Goal: Task Accomplishment & Management: Use online tool/utility

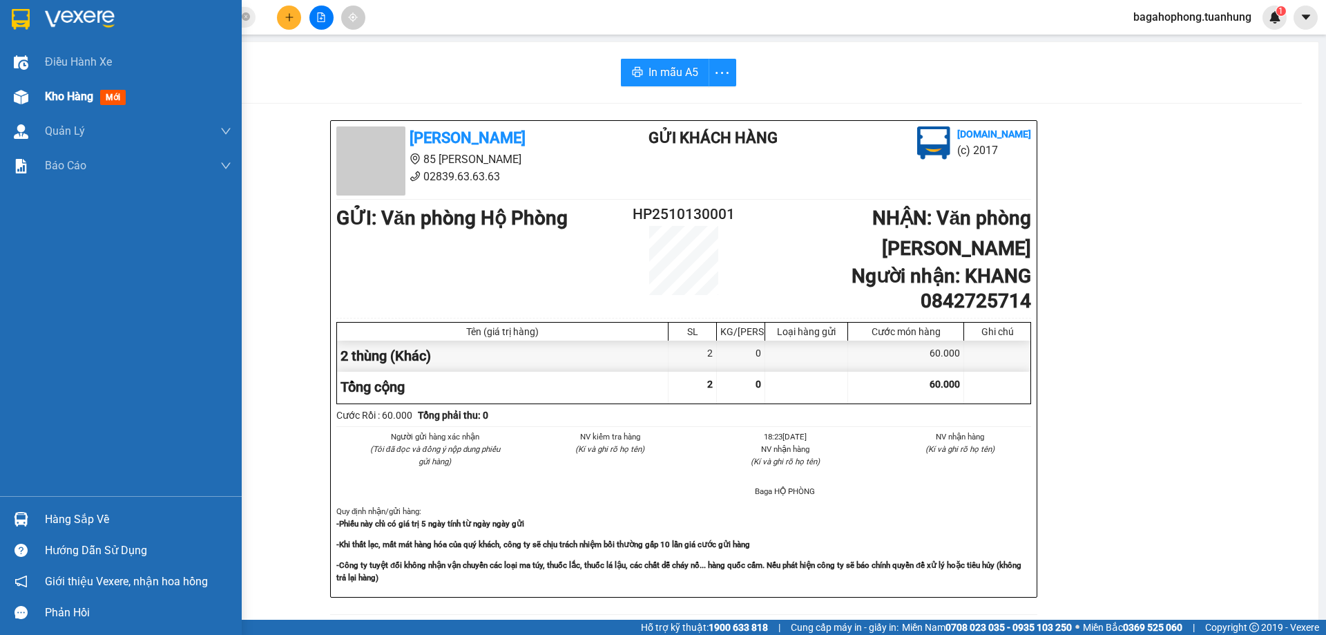
click at [71, 91] on span "Kho hàng" at bounding box center [69, 96] width 48 height 13
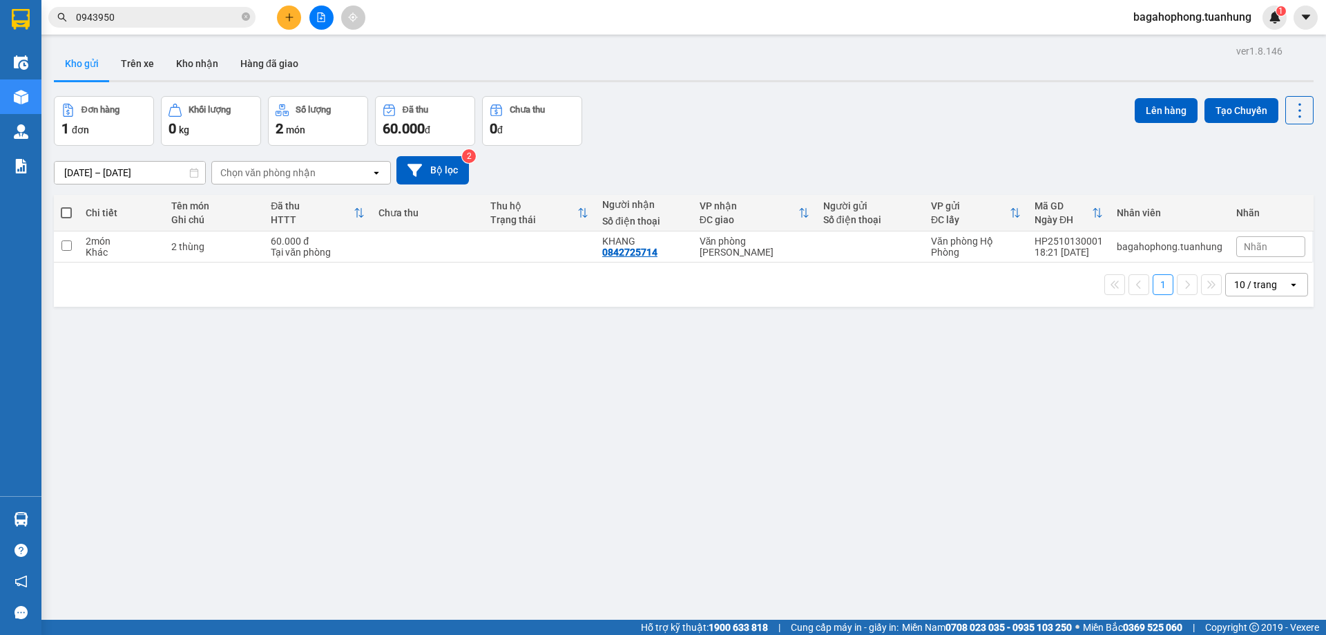
click at [67, 209] on span at bounding box center [66, 212] width 11 height 11
click at [66, 206] on input "checkbox" at bounding box center [66, 206] width 0 height 0
checkbox input "true"
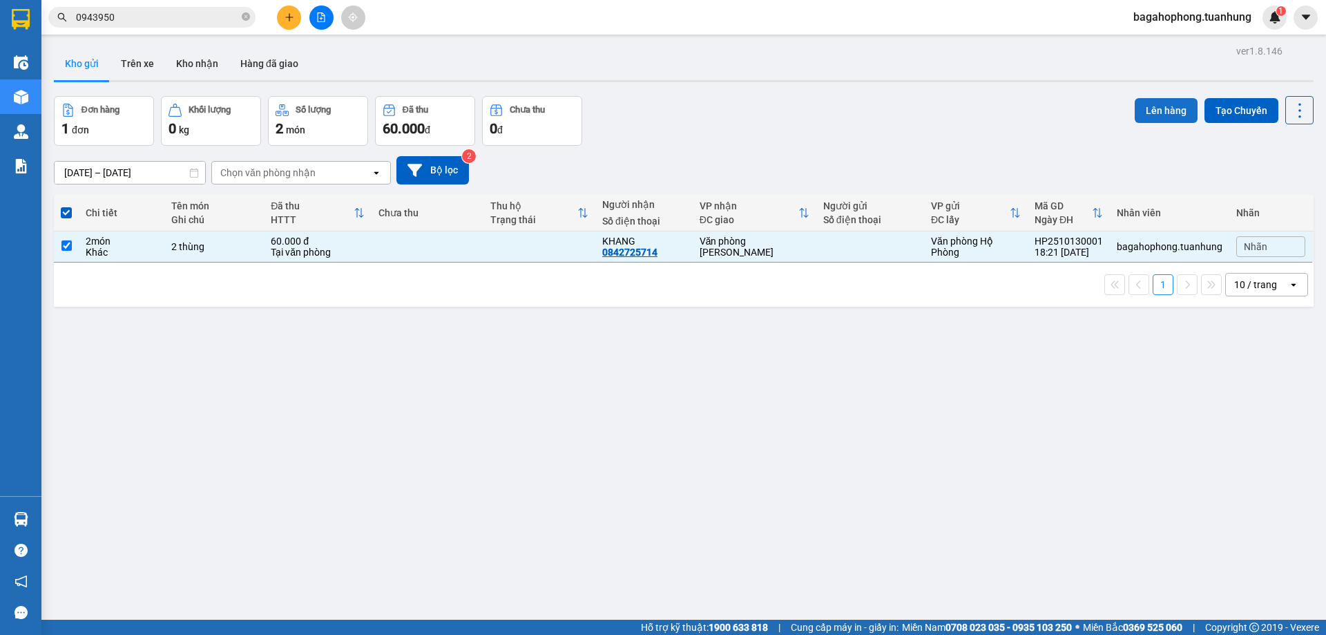
click at [1147, 108] on button "Lên hàng" at bounding box center [1166, 110] width 63 height 25
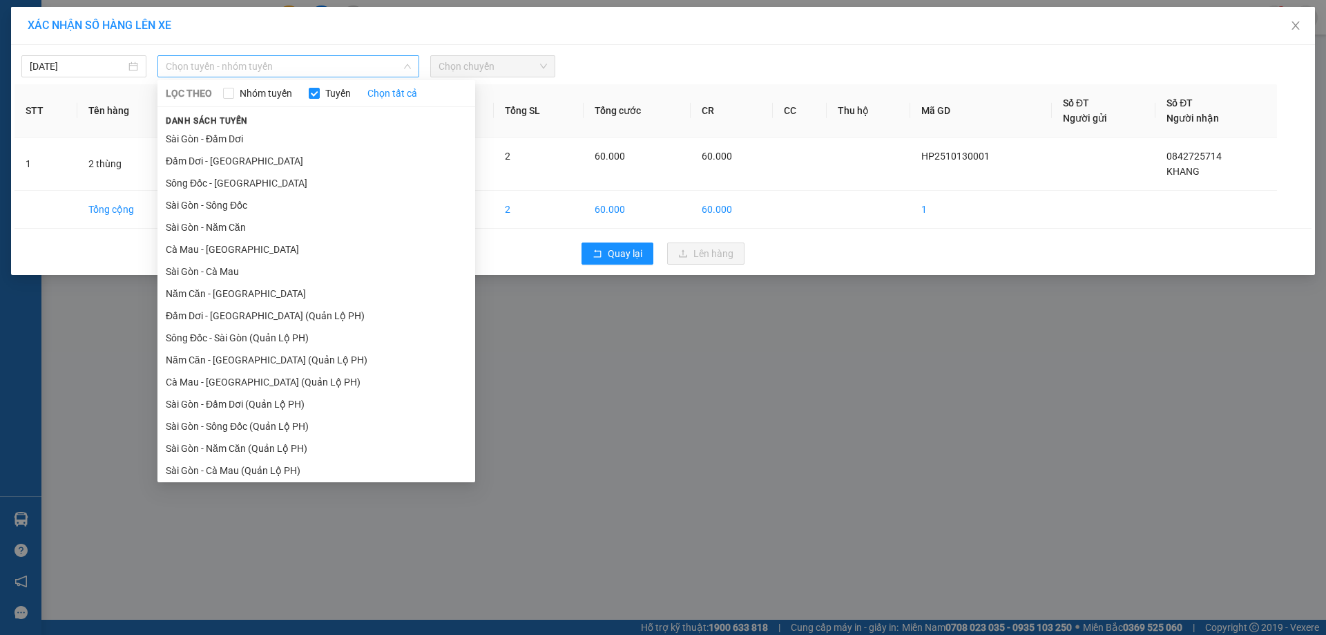
click at [295, 66] on span "Chọn tuyến - nhóm tuyến" at bounding box center [288, 66] width 245 height 21
click at [253, 245] on li "Cà Mau - [GEOGRAPHIC_DATA]" at bounding box center [316, 249] width 318 height 22
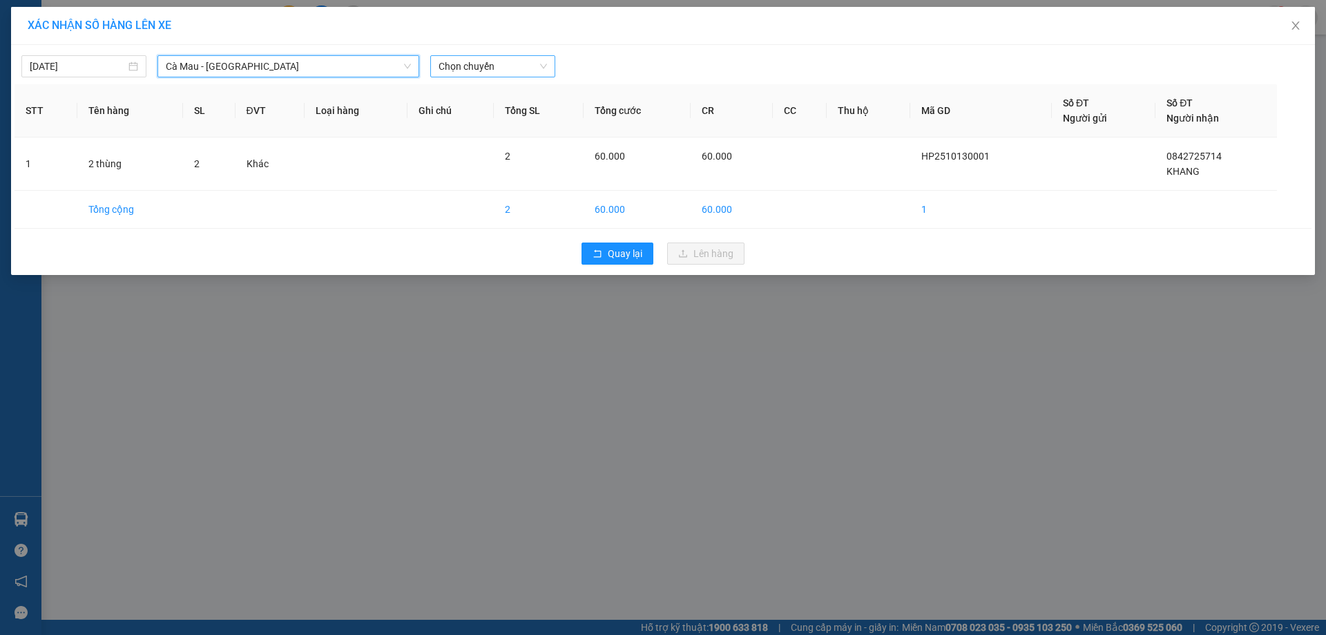
click at [510, 70] on span "Chọn chuyến" at bounding box center [493, 66] width 108 height 21
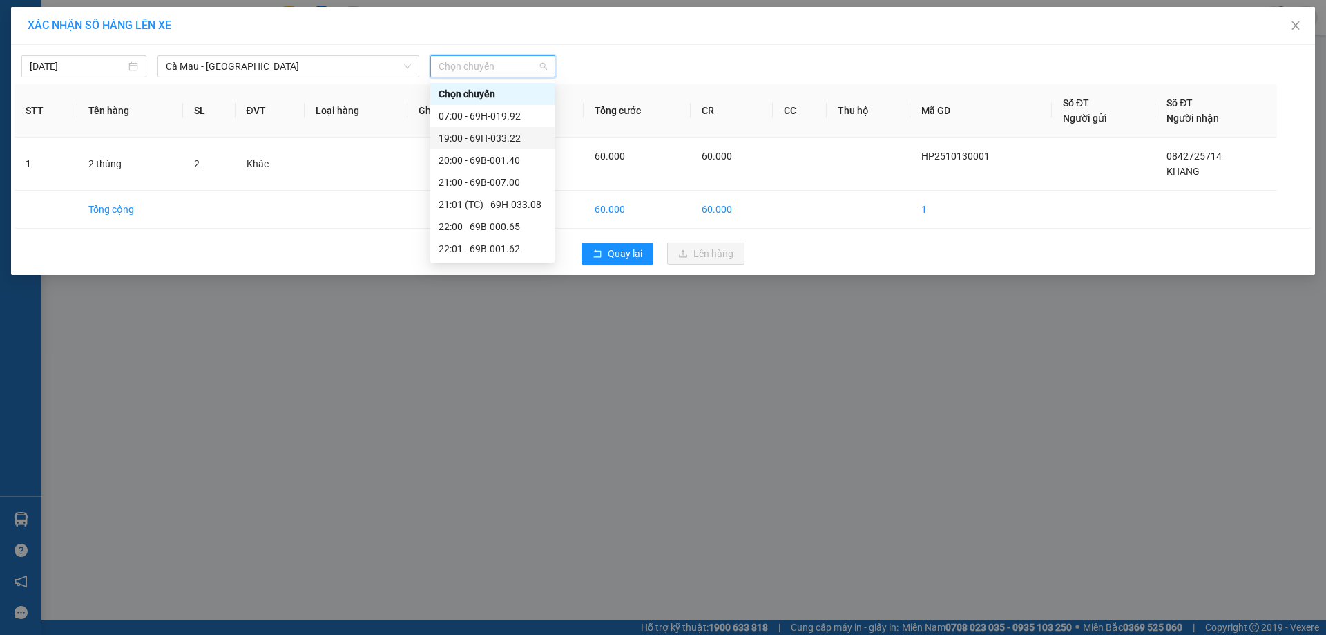
click at [537, 132] on div "19:00 - 69H-033.22" at bounding box center [493, 138] width 108 height 15
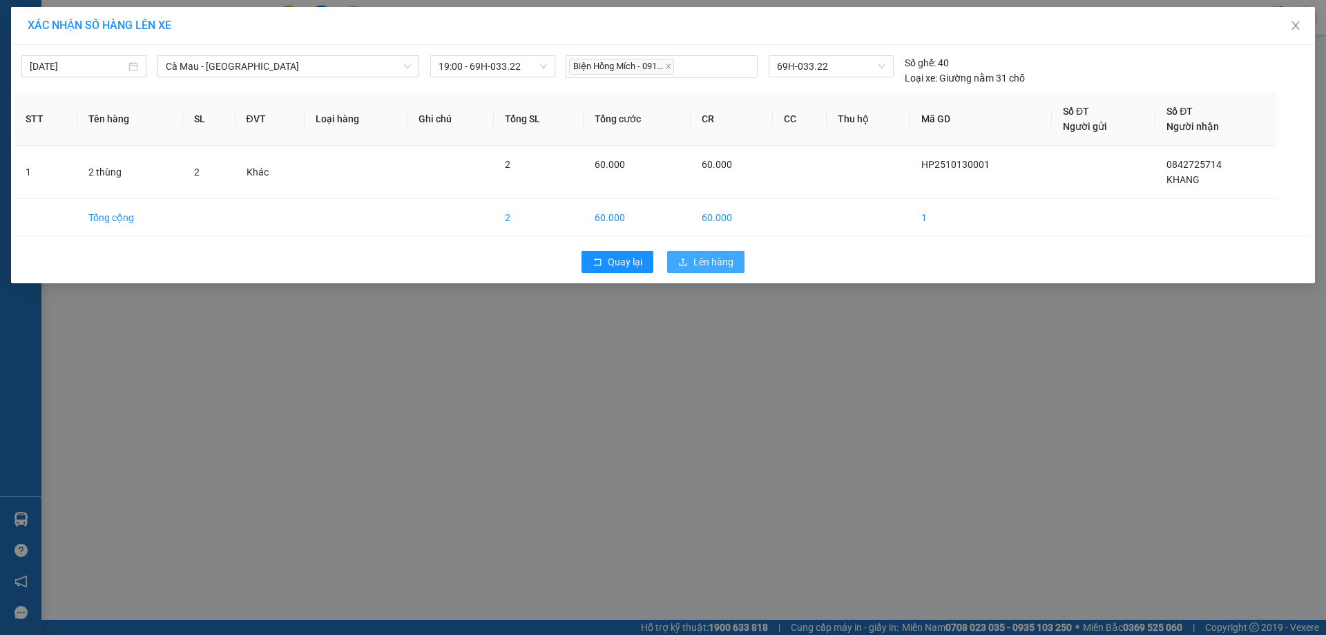
click at [705, 257] on span "Lên hàng" at bounding box center [713, 261] width 40 height 15
